Goal: Information Seeking & Learning: Find specific page/section

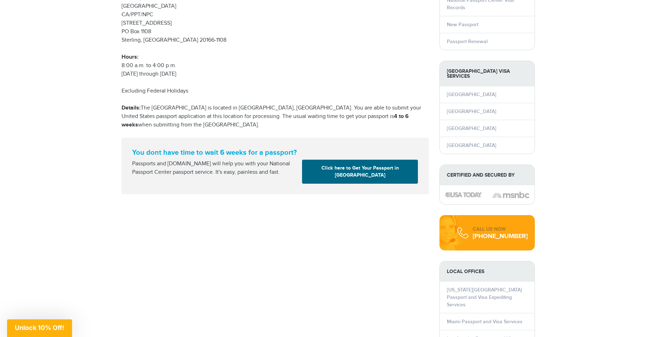
scroll to position [141, 0]
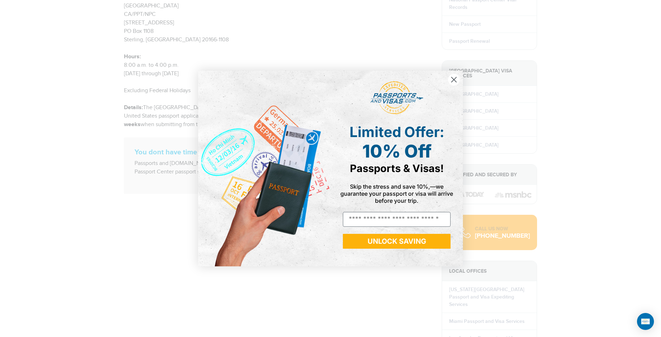
click at [453, 81] on circle "Close dialog" at bounding box center [454, 80] width 12 height 12
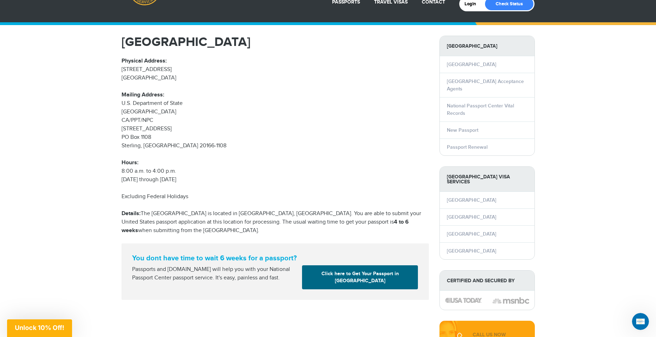
scroll to position [0, 0]
